Goal: Task Accomplishment & Management: Complete application form

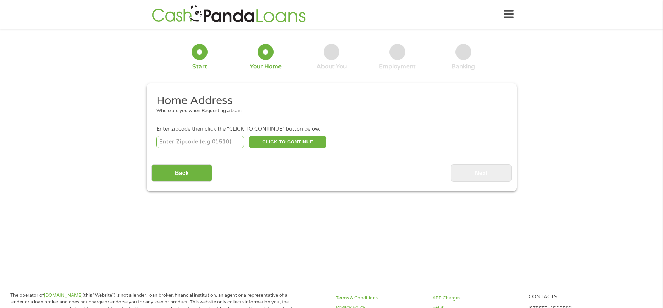
click at [209, 142] on input "number" at bounding box center [200, 142] width 88 height 12
type input "70390"
select select "[US_STATE]"
click at [298, 144] on button "CLICK TO CONTINUE" at bounding box center [287, 142] width 77 height 12
type input "70390"
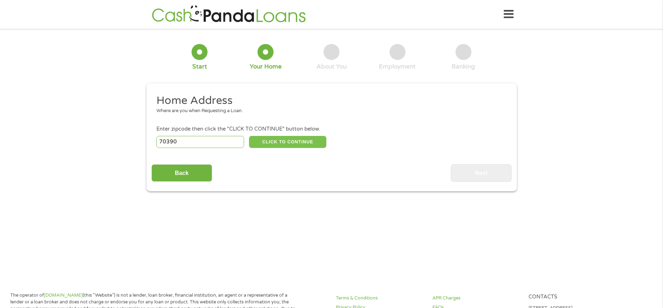
type input "Napoleonville"
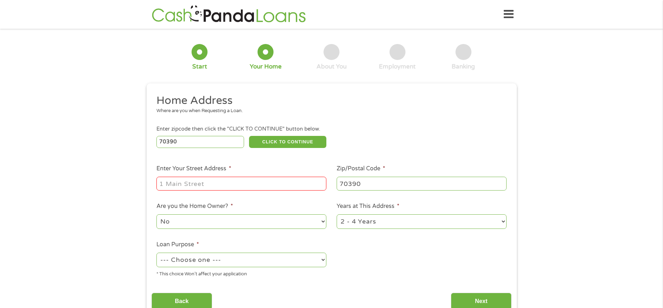
click at [232, 185] on input "Enter Your Street Address *" at bounding box center [241, 183] width 170 height 13
type input "[STREET_ADDRESS]"
click at [318, 221] on select "No Yes" at bounding box center [241, 221] width 170 height 15
select select "yes"
click at [156, 214] on select "No Yes" at bounding box center [241, 221] width 170 height 15
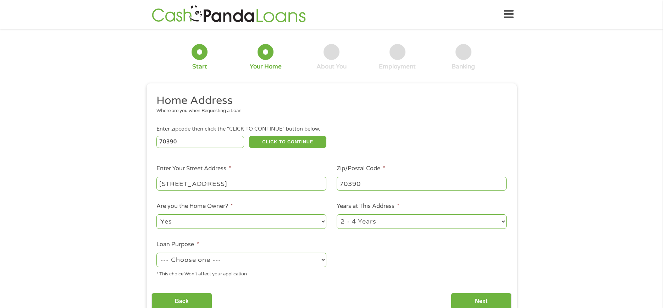
click at [276, 266] on select "--- Choose one --- Pay Bills Debt Consolidation Home Improvement Major Purchase…" at bounding box center [241, 260] width 170 height 15
select select "shorttermcash"
click at [156, 253] on select "--- Choose one --- Pay Bills Debt Consolidation Home Improvement Major Purchase…" at bounding box center [241, 260] width 170 height 15
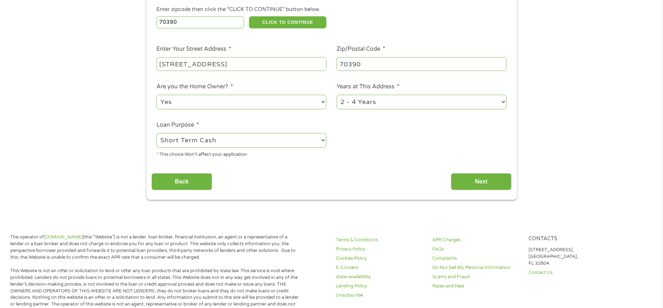
scroll to position [142, 0]
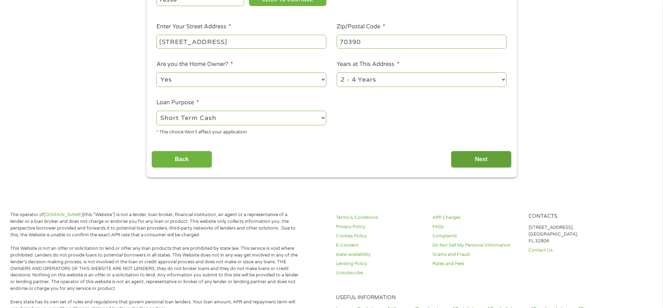
click at [498, 161] on input "Next" at bounding box center [481, 159] width 61 height 17
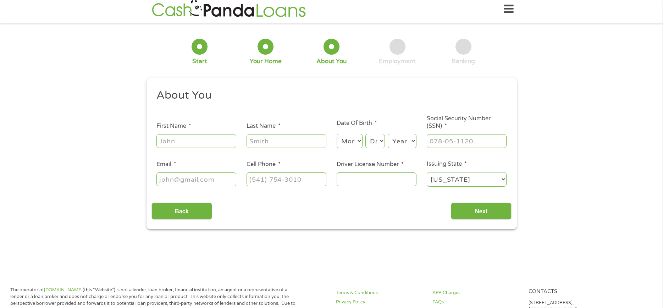
scroll to position [0, 0]
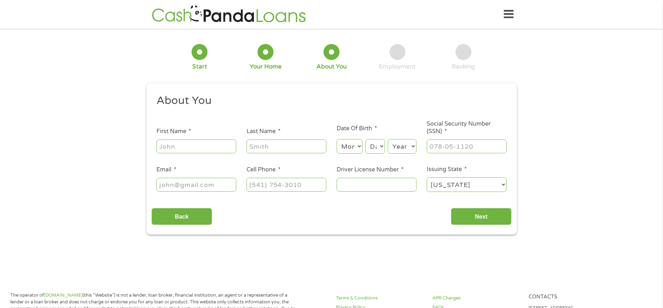
click at [185, 145] on input "First Name *" at bounding box center [196, 145] width 80 height 13
type input "Lathaniel"
type input "[PERSON_NAME]"
type input "[EMAIL_ADDRESS][DOMAIN_NAME]"
type input "[PHONE_NUMBER]"
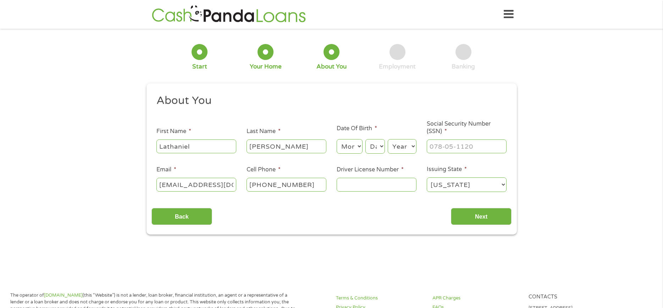
click at [360, 151] on select "Month 1 2 3 4 5 6 7 8 9 10 11 12" at bounding box center [350, 146] width 26 height 15
select select "6"
click at [337, 139] on select "Month 1 2 3 4 5 6 7 8 9 10 11 12" at bounding box center [350, 146] width 26 height 15
click at [379, 147] on select "Day 1 2 3 4 5 6 7 8 9 10 11 12 13 14 15 16 17 18 19 20 21 22 23 24 25 26 27 28 …" at bounding box center [374, 146] width 19 height 15
select select "28"
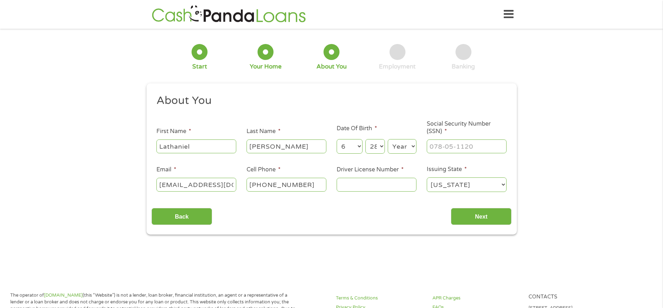
click at [365, 139] on select "Day 1 2 3 4 5 6 7 8 9 10 11 12 13 14 15 16 17 18 19 20 21 22 23 24 25 26 27 28 …" at bounding box center [374, 146] width 19 height 15
click at [401, 144] on select "Year [DATE] 2006 2005 2004 2003 2002 2001 2000 1999 1998 1997 1996 1995 1994 19…" at bounding box center [402, 146] width 29 height 15
select select "1979"
click at [388, 139] on select "Year [DATE] 2006 2005 2004 2003 2002 2001 2000 1999 1998 1997 1996 1995 1994 19…" at bounding box center [402, 146] width 29 height 15
click at [444, 148] on input "___-__-____" at bounding box center [467, 145] width 80 height 13
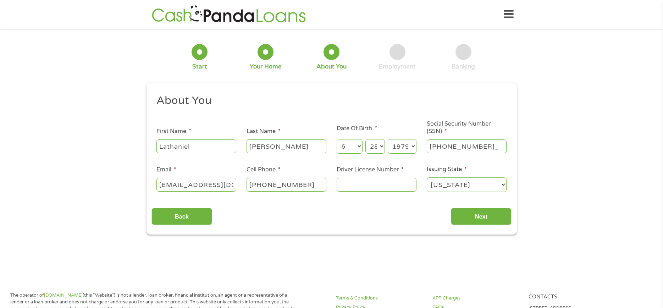
type input "439-61-4202"
click at [355, 184] on input "Driver License Number *" at bounding box center [377, 184] width 80 height 13
click at [319, 187] on input "[PHONE_NUMBER]" at bounding box center [287, 184] width 80 height 13
type input "[PHONE_NUMBER]"
click at [363, 183] on input "Driver License Number *" at bounding box center [377, 184] width 80 height 13
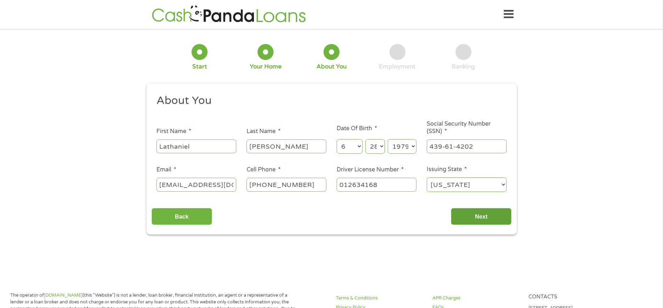
type input "012634168"
click at [500, 215] on input "Next" at bounding box center [481, 216] width 61 height 17
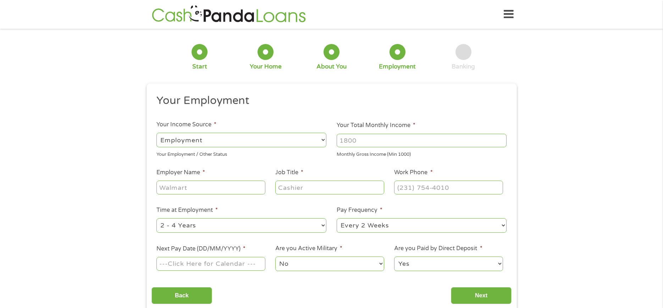
scroll to position [3, 3]
click at [358, 139] on input "Your Total Monthly Income *" at bounding box center [422, 140] width 170 height 13
type input "7200"
click at [238, 187] on input "Employer Name *" at bounding box center [210, 187] width 109 height 13
type input "mmr"
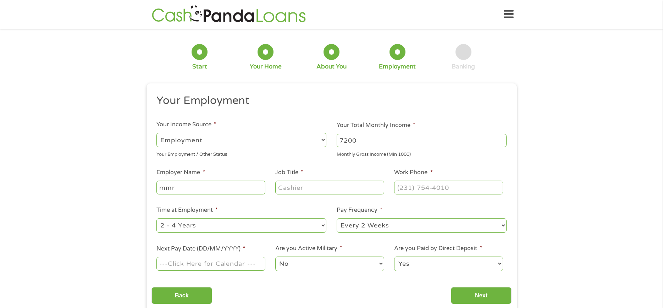
type input "c"
type input "electrician"
type input "[PHONE_NUMBER]"
click at [238, 229] on select "--- Choose one --- 1 Year or less 1 - 2 Years 2 - 4 Years Over 4 Years" at bounding box center [241, 225] width 170 height 15
select select "60months"
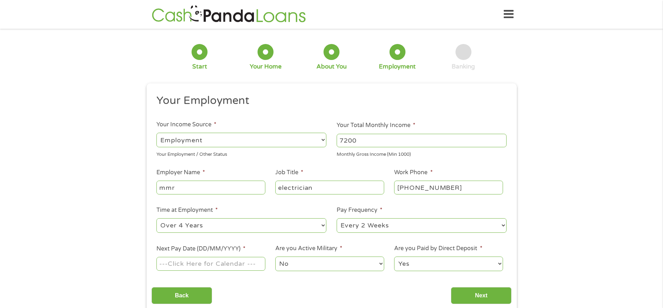
click at [156, 218] on select "--- Choose one --- 1 Year or less 1 - 2 Years 2 - 4 Years Over 4 Years" at bounding box center [241, 225] width 170 height 15
click at [361, 230] on select "--- Choose one --- Every 2 Weeks Every Week Monthly Semi-Monthly" at bounding box center [422, 225] width 170 height 15
select select "weekly"
click at [337, 218] on select "--- Choose one --- Every 2 Weeks Every Week Monthly Semi-Monthly" at bounding box center [422, 225] width 170 height 15
click at [222, 266] on input "Next Pay Date (DD/MM/YYYY) *" at bounding box center [210, 263] width 109 height 13
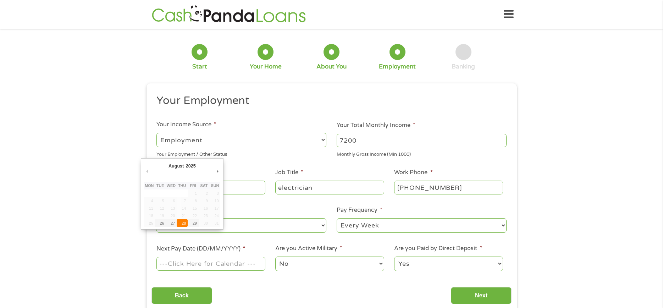
type input "[DATE]"
click at [431, 263] on select "Yes No" at bounding box center [448, 264] width 109 height 15
click at [394, 257] on select "Yes No" at bounding box center [448, 264] width 109 height 15
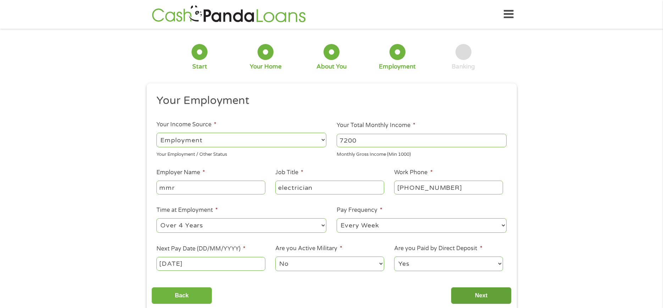
click at [471, 295] on input "Next" at bounding box center [481, 295] width 61 height 17
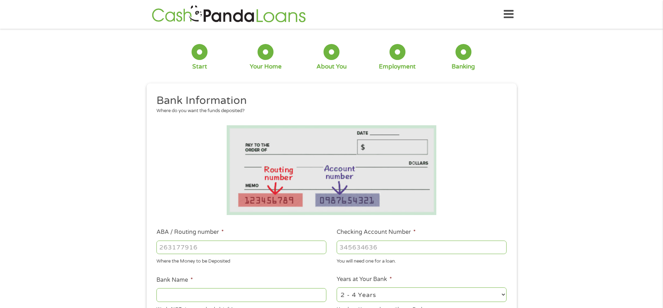
click at [213, 244] on input "ABA / Routing number *" at bounding box center [241, 247] width 170 height 13
type input "065400153"
type input "WHITNEY BANK"
type input "065400153"
click at [368, 247] on input "Checking Account Number *" at bounding box center [422, 247] width 170 height 13
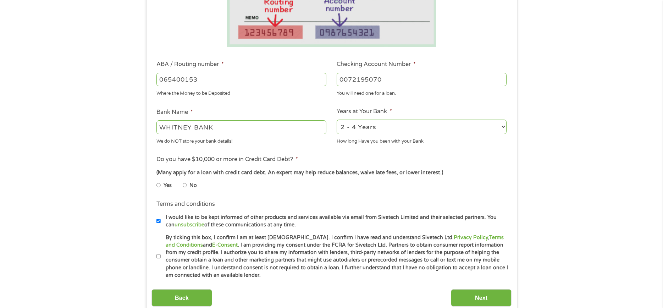
scroll to position [177, 0]
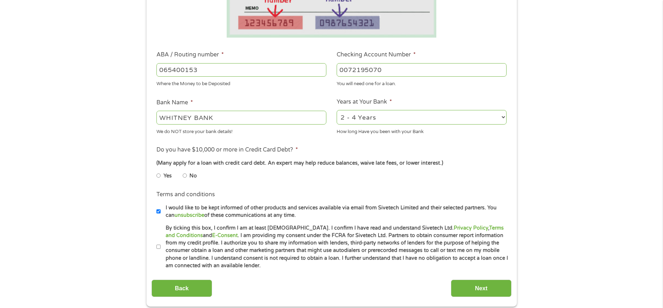
type input "0072195070"
click at [188, 175] on li "No" at bounding box center [196, 176] width 26 height 14
click at [184, 174] on input "No" at bounding box center [185, 175] width 4 height 11
radio input "true"
click at [161, 247] on label "By ticking this box, I confirm I am at least [DEMOGRAPHIC_DATA]. I confirm I ha…" at bounding box center [335, 246] width 348 height 45
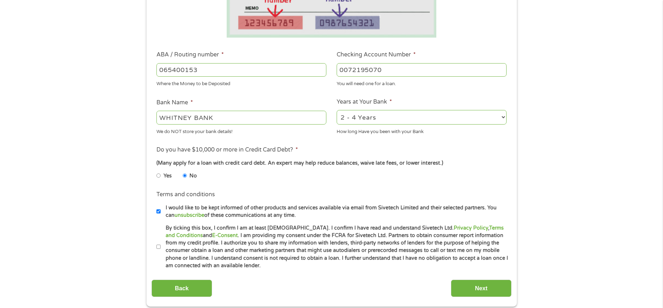
click at [161, 247] on input "By ticking this box, I confirm I am at least [DEMOGRAPHIC_DATA]. I confirm I ha…" at bounding box center [158, 246] width 4 height 11
checkbox input "true"
click at [468, 291] on input "Next" at bounding box center [481, 288] width 61 height 17
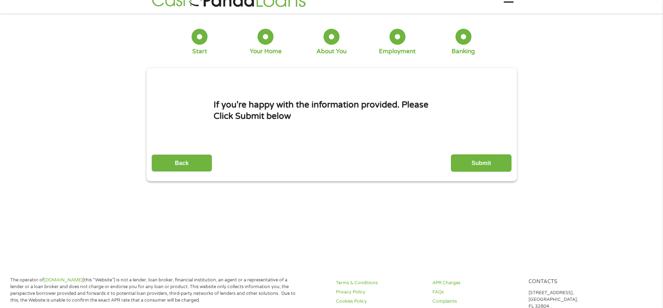
scroll to position [0, 0]
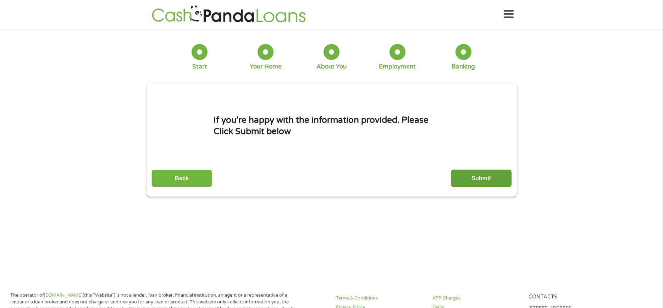
click at [459, 178] on input "Submit" at bounding box center [481, 178] width 61 height 17
